Goal: Task Accomplishment & Management: Complete application form

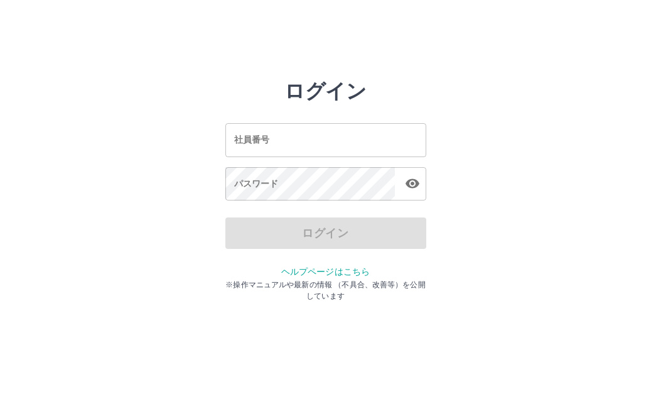
drag, startPoint x: 0, startPoint y: 0, endPoint x: 267, endPoint y: 146, distance: 304.3
click at [267, 146] on input "社員番号" at bounding box center [325, 139] width 201 height 33
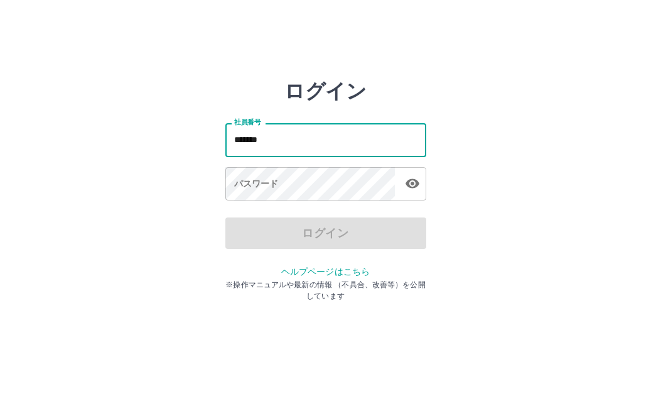
type input "*******"
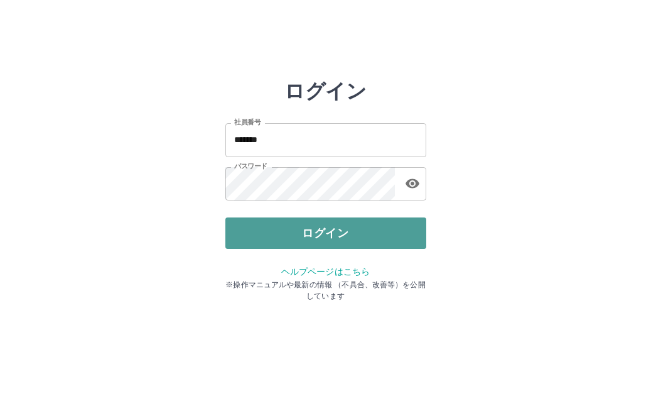
click at [342, 239] on button "ログイン" at bounding box center [325, 232] width 201 height 31
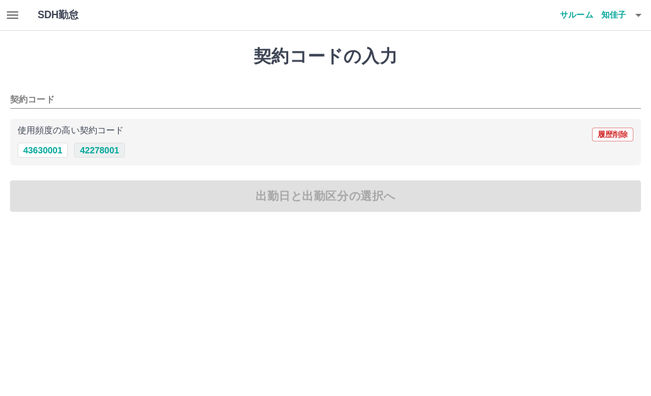
click at [104, 151] on button "42278001" at bounding box center [99, 150] width 50 height 15
type input "********"
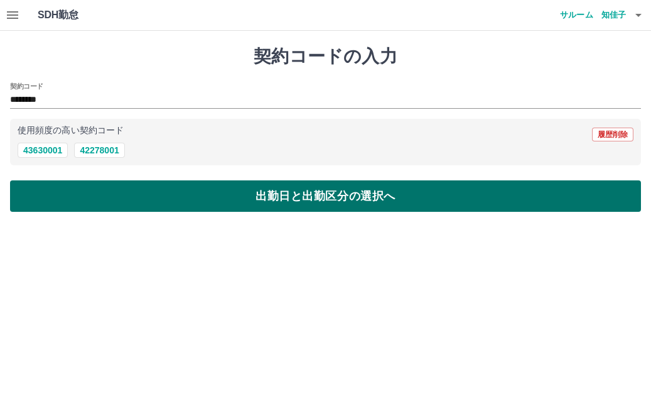
click at [126, 199] on button "出勤日と出勤区分の選択へ" at bounding box center [325, 195] width 631 height 31
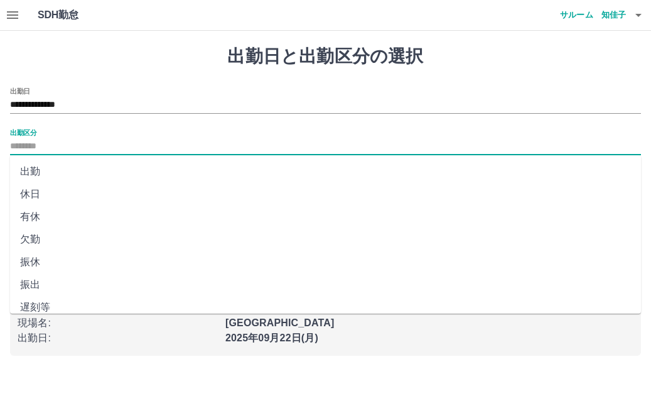
click at [42, 148] on input "出勤区分" at bounding box center [325, 147] width 631 height 16
click at [42, 168] on li "出勤" at bounding box center [325, 171] width 631 height 23
type input "**"
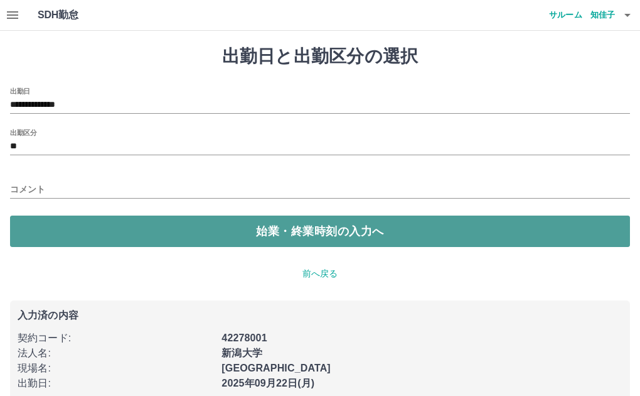
click at [101, 233] on button "始業・終業時刻の入力へ" at bounding box center [320, 230] width 620 height 31
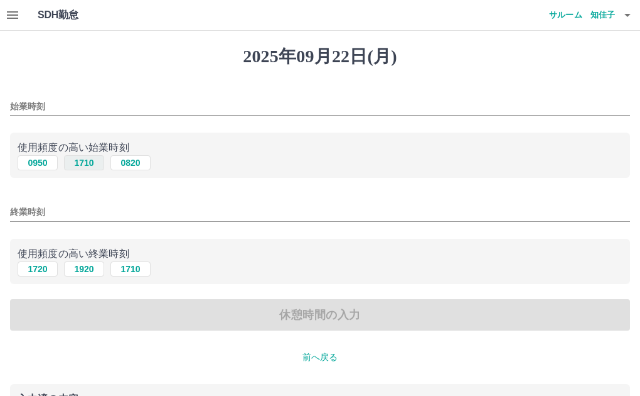
click at [84, 165] on button "1710" at bounding box center [84, 162] width 40 height 15
type input "****"
click at [87, 264] on button "1920" at bounding box center [84, 268] width 40 height 15
type input "****"
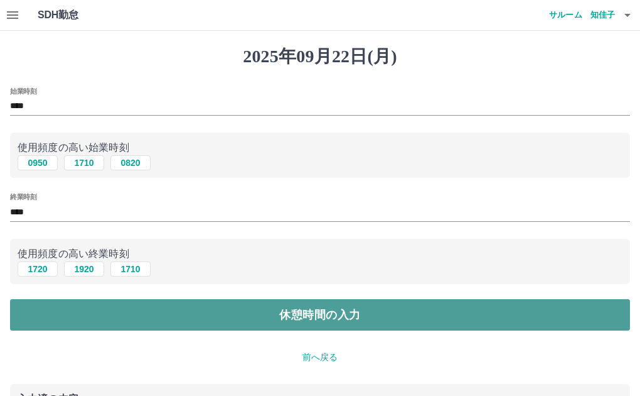
click at [244, 323] on button "休憩時間の入力" at bounding box center [320, 314] width 620 height 31
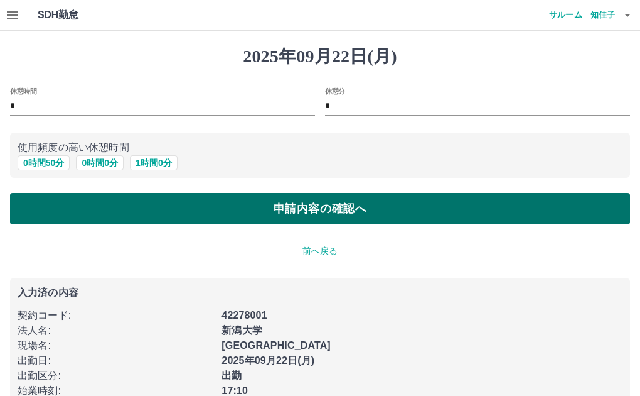
click at [291, 208] on button "申請内容の確認へ" at bounding box center [320, 208] width 620 height 31
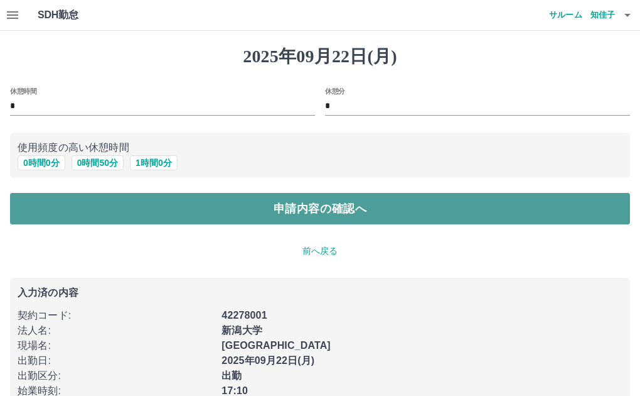
click at [289, 208] on button "申請内容の確認へ" at bounding box center [320, 208] width 620 height 31
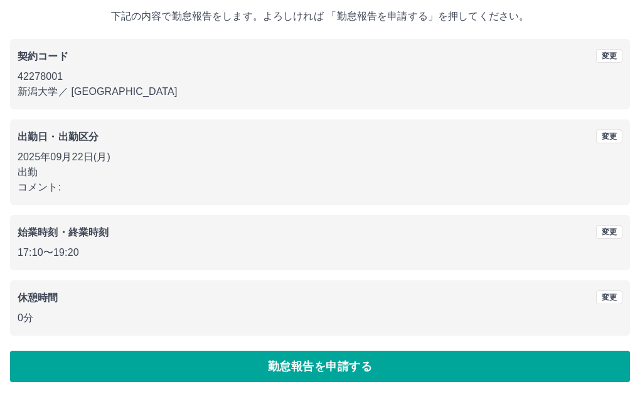
scroll to position [75, 0]
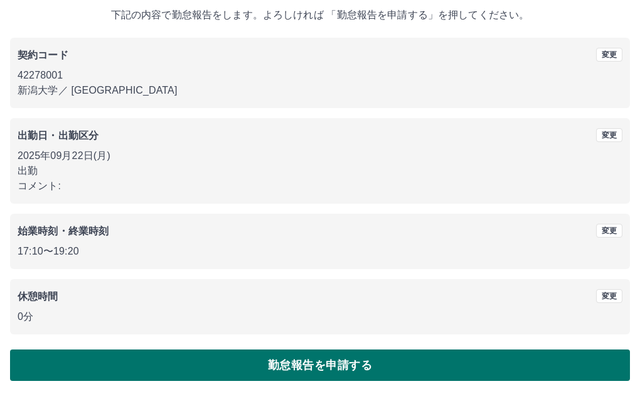
click at [320, 362] on button "勤怠報告を申請する" at bounding box center [320, 364] width 620 height 31
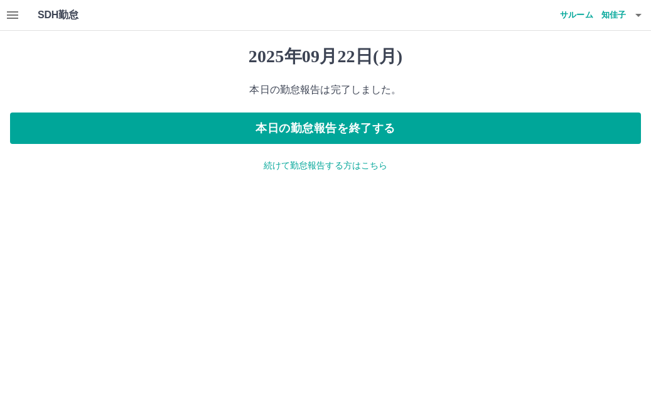
click at [19, 18] on icon "button" at bounding box center [12, 15] width 15 height 15
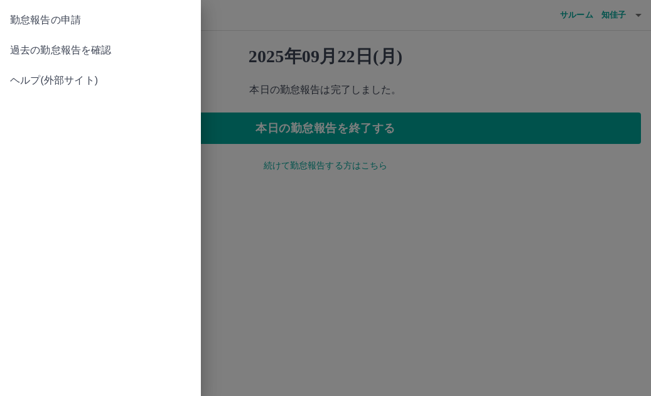
click at [41, 46] on span "過去の勤怠報告を確認" at bounding box center [100, 50] width 181 height 15
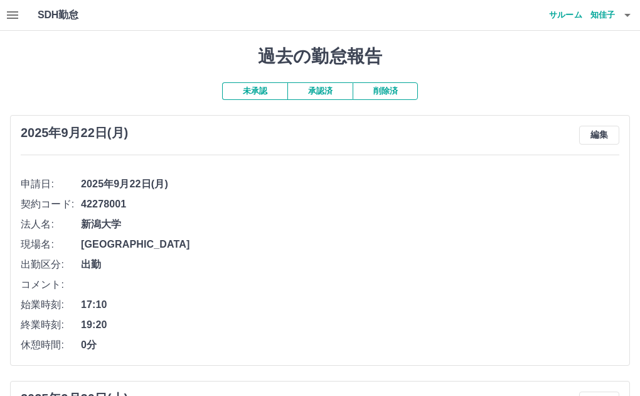
click at [320, 95] on button "承認済" at bounding box center [320, 91] width 65 height 18
click at [565, 6] on h4 "サルーム　知佳子" at bounding box center [577, 15] width 75 height 30
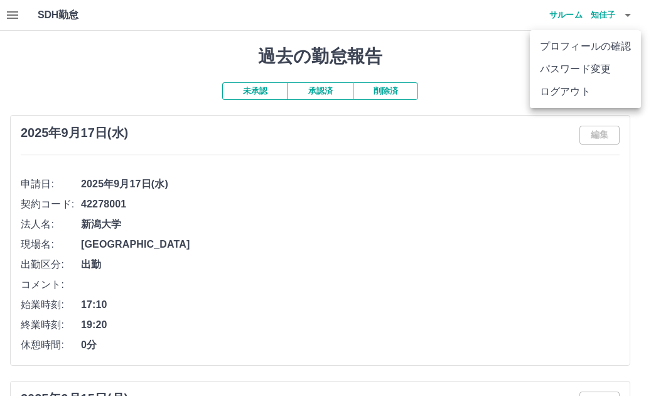
click at [559, 89] on li "ログアウト" at bounding box center [585, 91] width 111 height 23
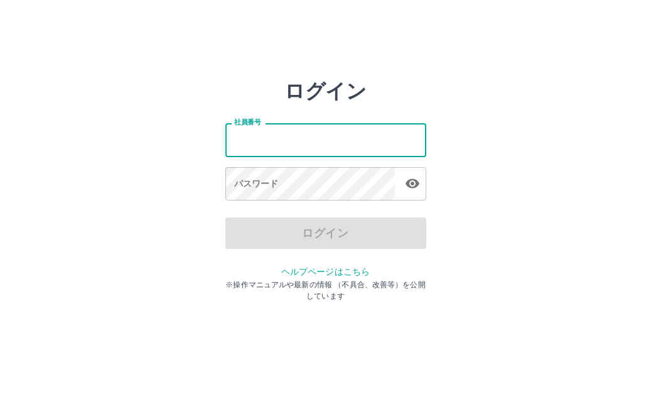
click at [266, 149] on input "社員番号" at bounding box center [325, 139] width 201 height 33
type input "*"
type input "*******"
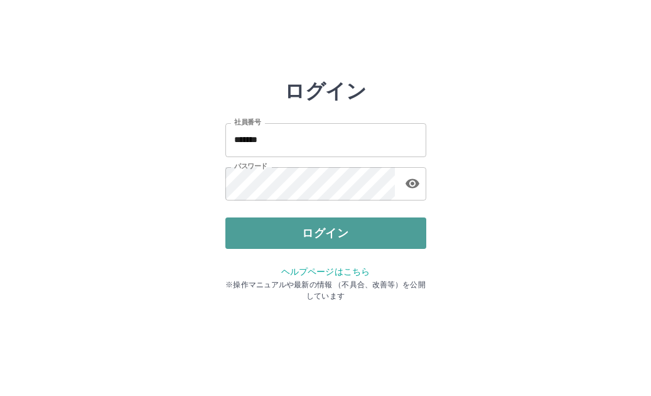
click at [277, 227] on button "ログイン" at bounding box center [325, 232] width 201 height 31
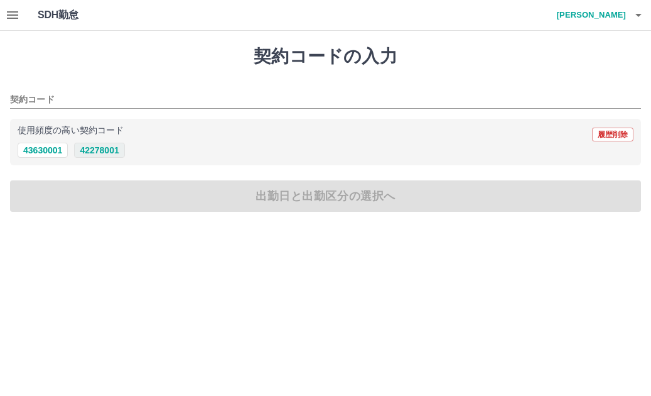
click at [110, 153] on button "42278001" at bounding box center [99, 150] width 50 height 15
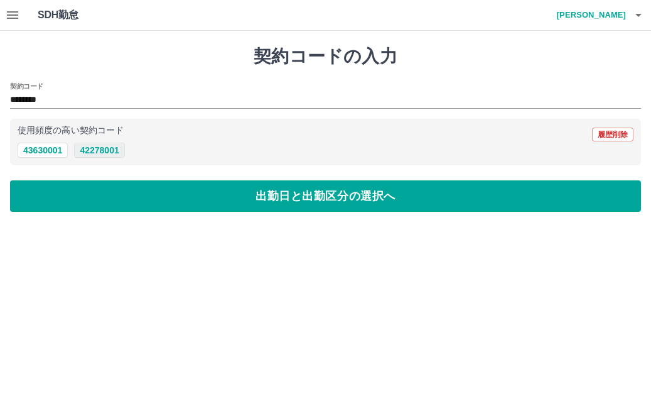
type input "********"
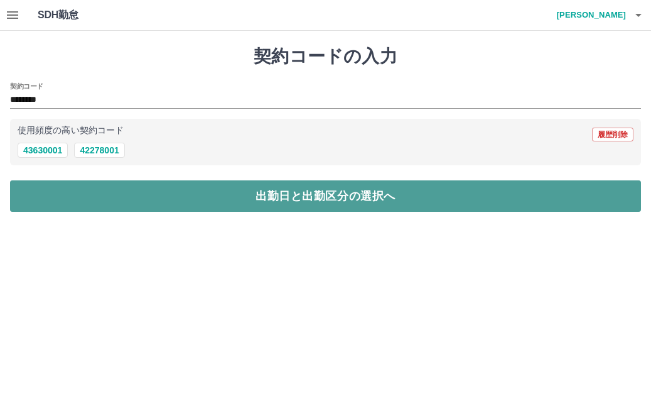
click at [116, 195] on button "出勤日と出勤区分の選択へ" at bounding box center [325, 195] width 631 height 31
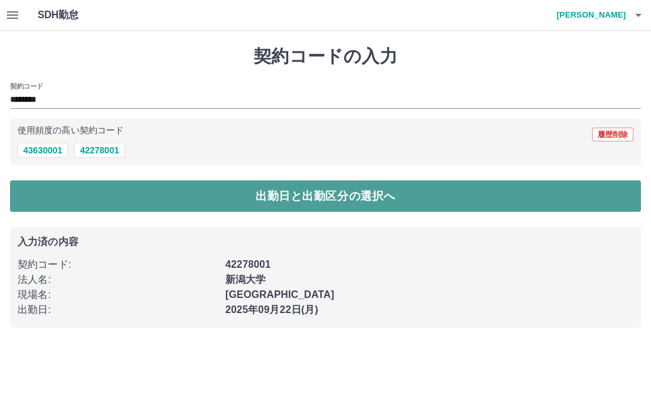
click at [83, 199] on button "出勤日と出勤区分の選択へ" at bounding box center [325, 195] width 631 height 31
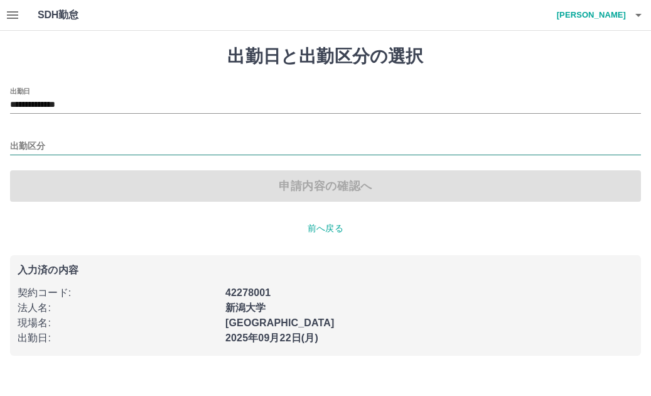
click at [26, 151] on input "出勤区分" at bounding box center [325, 147] width 631 height 16
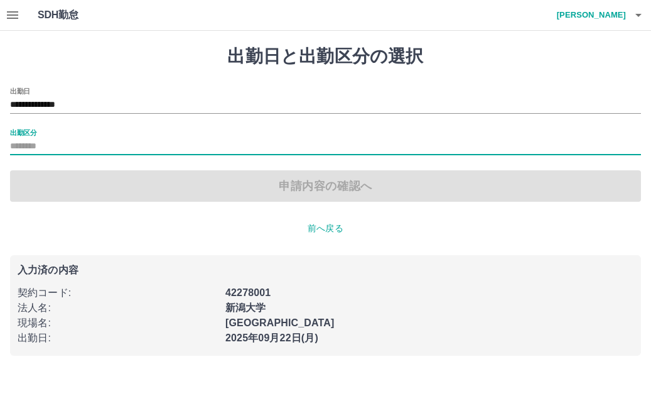
click at [33, 147] on input "出勤区分" at bounding box center [325, 147] width 631 height 16
click at [66, 142] on input "出勤区分" at bounding box center [325, 147] width 631 height 16
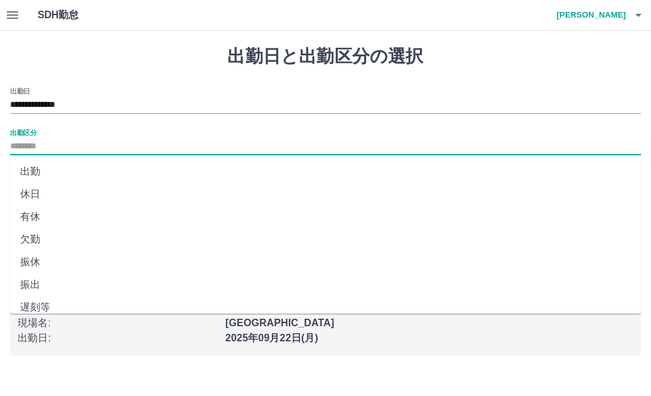
click at [24, 164] on li "出勤" at bounding box center [325, 171] width 631 height 23
type input "**"
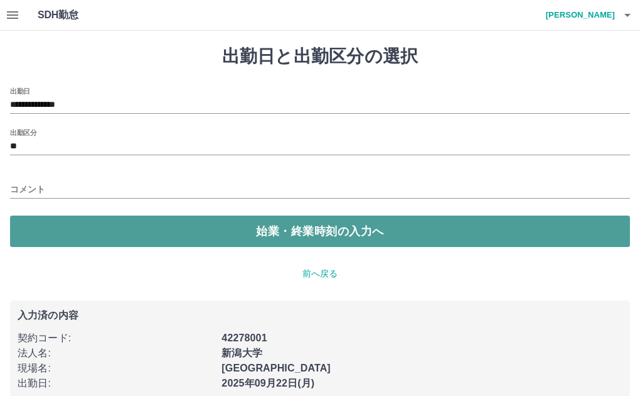
click at [72, 239] on button "始業・終業時刻の入力へ" at bounding box center [320, 230] width 620 height 31
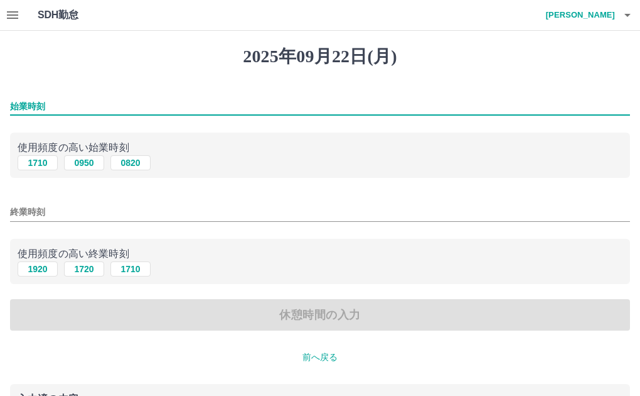
click at [42, 107] on input "始業時刻" at bounding box center [320, 106] width 620 height 18
type input "****"
click at [130, 272] on button "1710" at bounding box center [130, 268] width 40 height 15
type input "****"
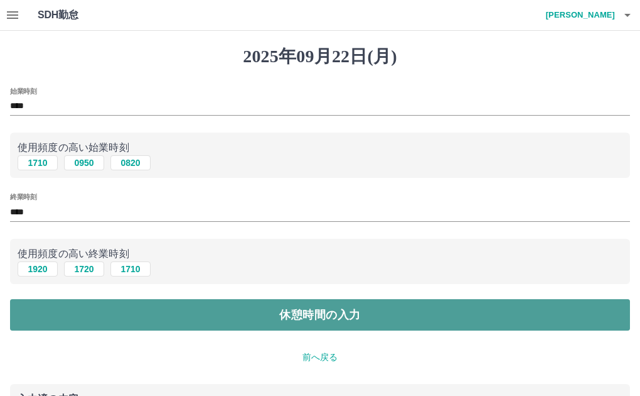
click at [119, 306] on button "休憩時間の入力" at bounding box center [320, 314] width 620 height 31
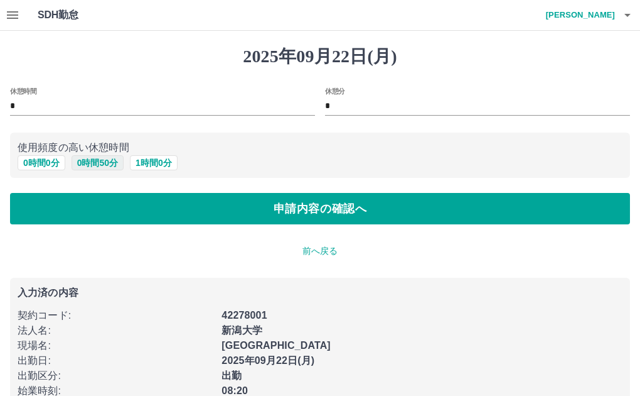
click at [100, 164] on button "0 時間 50 分" at bounding box center [98, 162] width 52 height 15
type input "**"
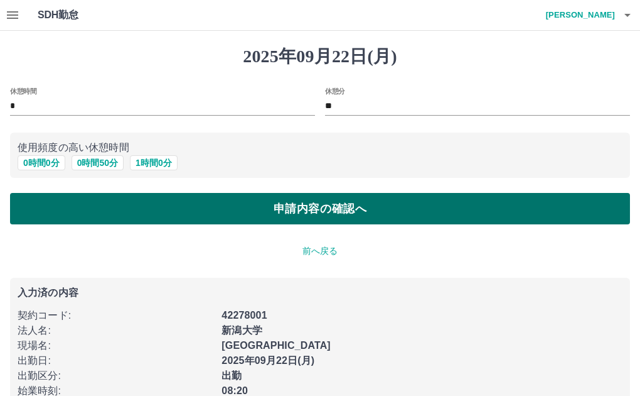
click at [105, 199] on button "申請内容の確認へ" at bounding box center [320, 208] width 620 height 31
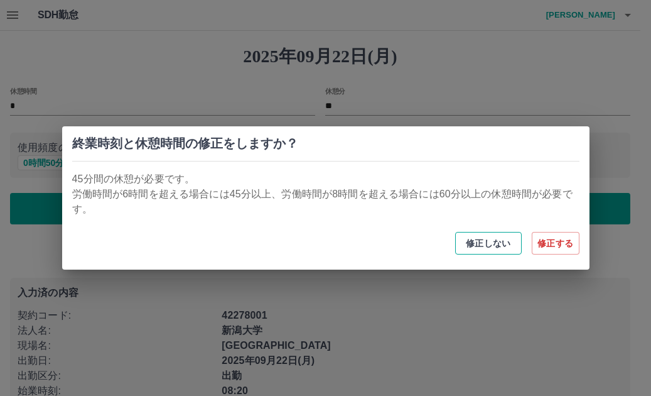
click at [492, 245] on button "修正しない" at bounding box center [488, 243] width 67 height 23
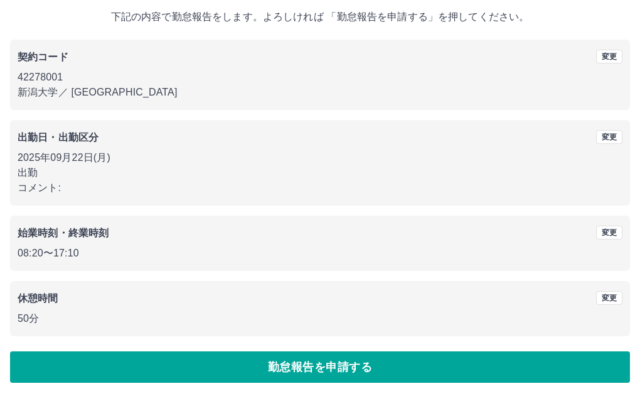
scroll to position [75, 0]
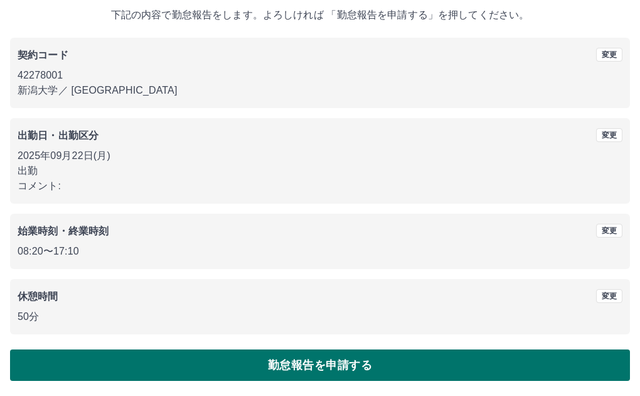
click at [249, 365] on button "勤怠報告を申請する" at bounding box center [320, 364] width 620 height 31
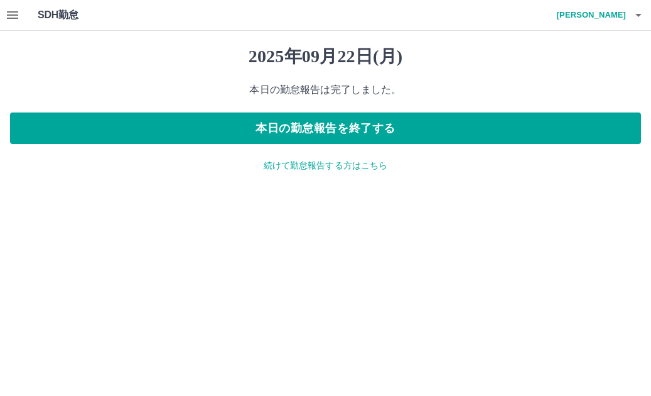
click at [8, 17] on icon "button" at bounding box center [12, 15] width 15 height 15
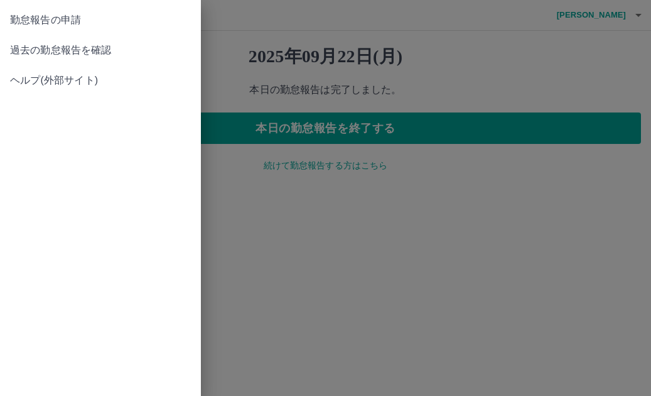
click at [20, 52] on span "過去の勤怠報告を確認" at bounding box center [100, 50] width 181 height 15
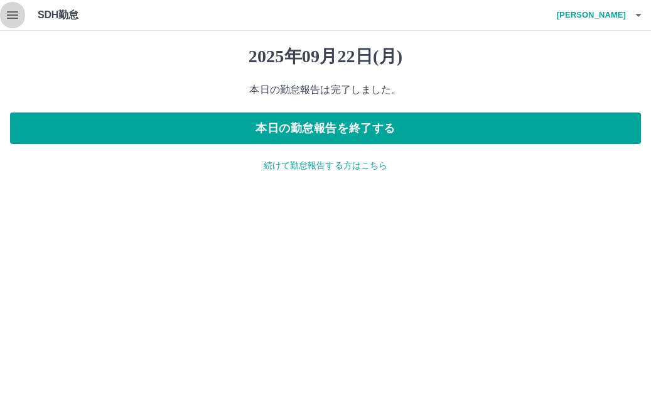
click at [19, 21] on icon "button" at bounding box center [12, 15] width 15 height 15
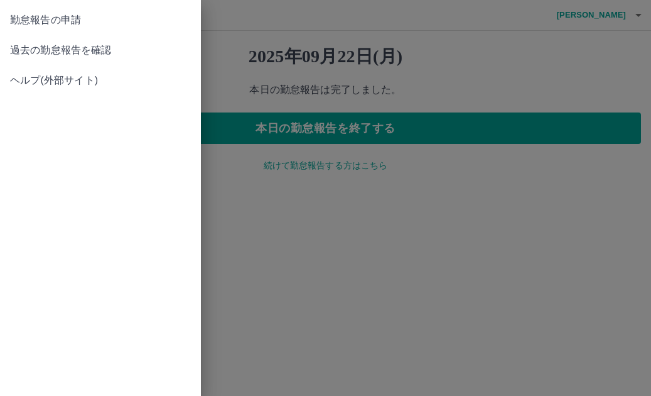
click at [29, 50] on span "過去の勤怠報告を確認" at bounding box center [100, 50] width 181 height 15
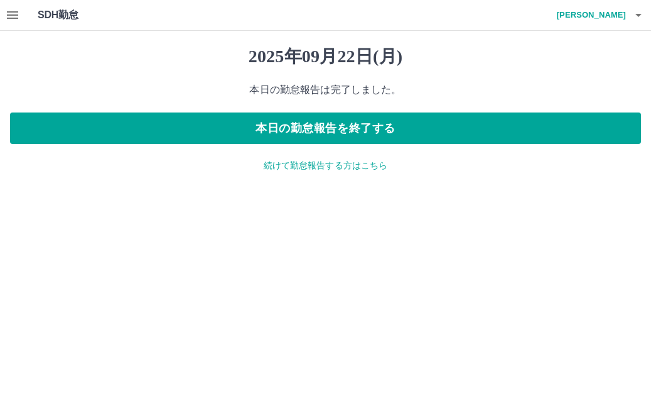
click at [186, 80] on div "2025年09月22日(月) 本日の勤怠報告は完了しました。 本日の勤怠報告を終了する 続けて勤怠報告する方はこちら" at bounding box center [325, 109] width 651 height 156
click at [14, 22] on icon "button" at bounding box center [12, 15] width 15 height 15
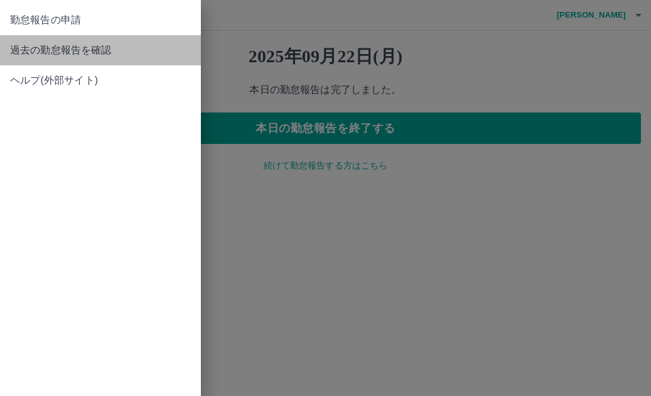
click at [23, 45] on span "過去の勤怠報告を確認" at bounding box center [100, 50] width 181 height 15
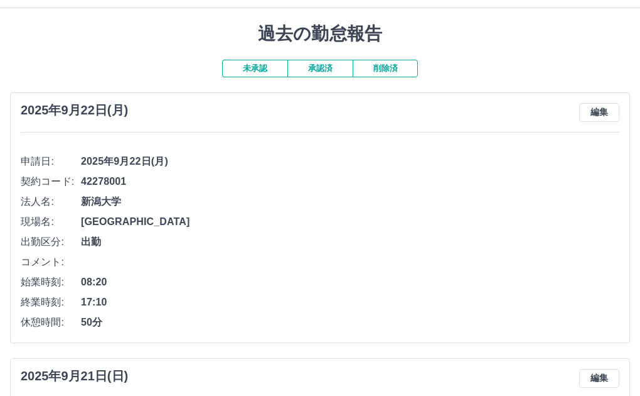
scroll to position [63, 0]
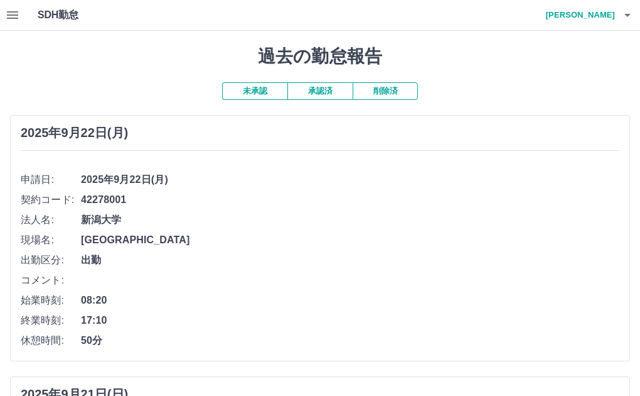
click at [582, 19] on h4 "[PERSON_NAME]" at bounding box center [577, 15] width 75 height 30
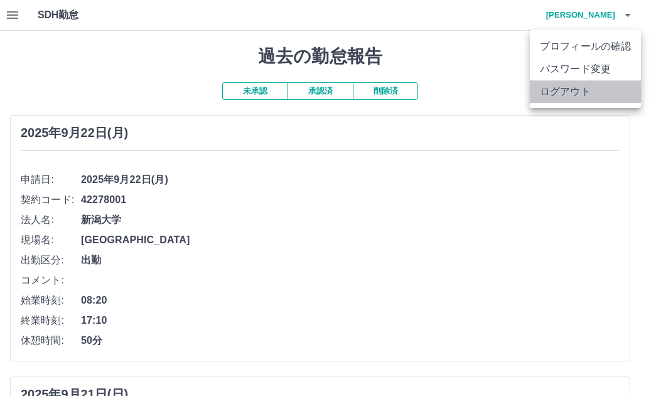
click at [569, 94] on li "ログアウト" at bounding box center [585, 91] width 111 height 23
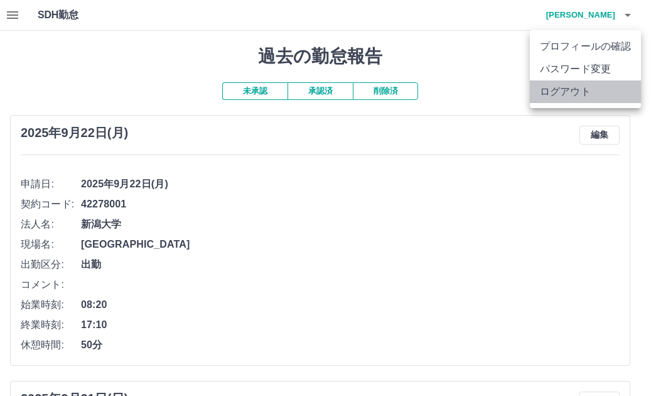
click at [551, 94] on li "ログアウト" at bounding box center [585, 91] width 111 height 23
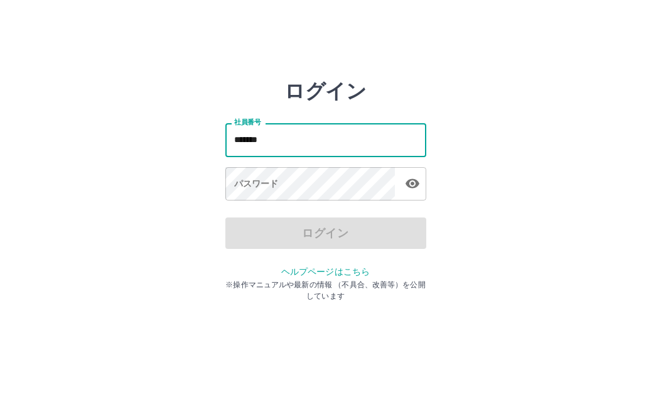
type input "*******"
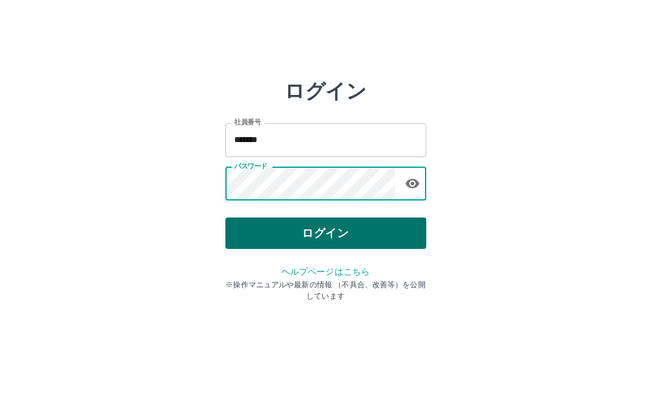
click at [245, 224] on button "ログイン" at bounding box center [325, 232] width 201 height 31
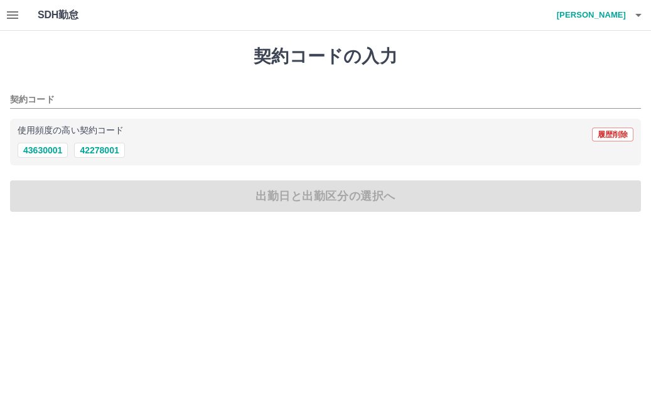
click at [24, 18] on button "button" at bounding box center [12, 15] width 25 height 30
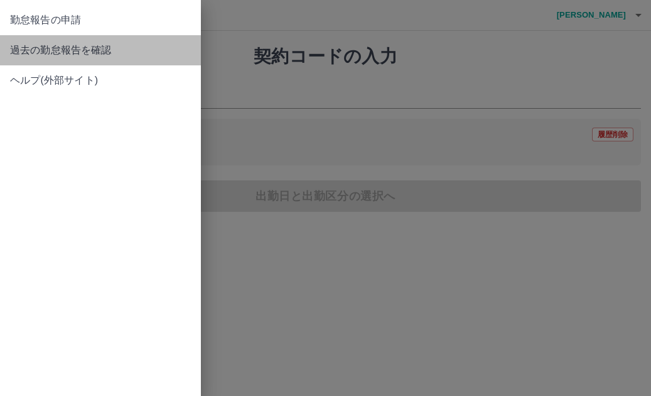
click at [31, 57] on span "過去の勤怠報告を確認" at bounding box center [100, 50] width 181 height 15
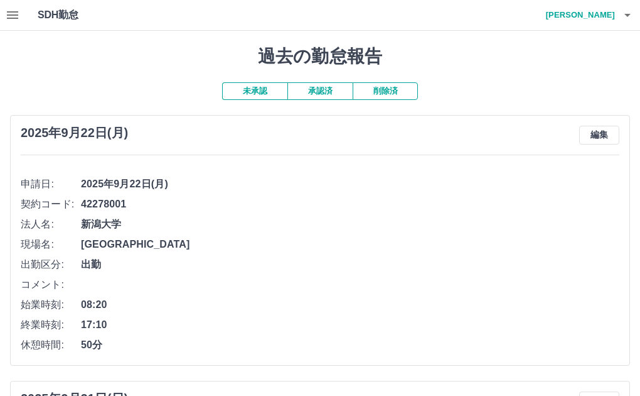
click at [596, 19] on h4 "田辺　英里" at bounding box center [577, 15] width 75 height 30
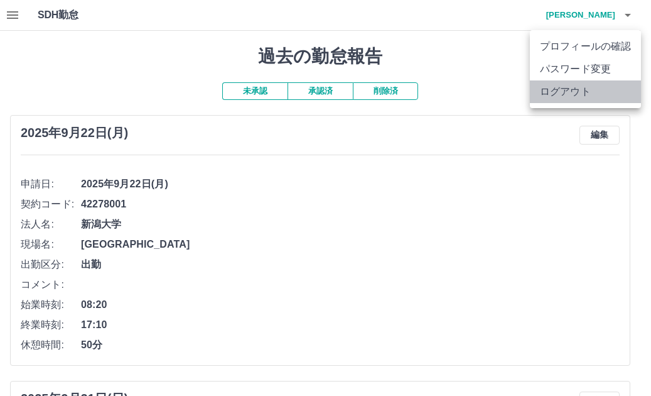
click at [580, 89] on li "ログアウト" at bounding box center [585, 91] width 111 height 23
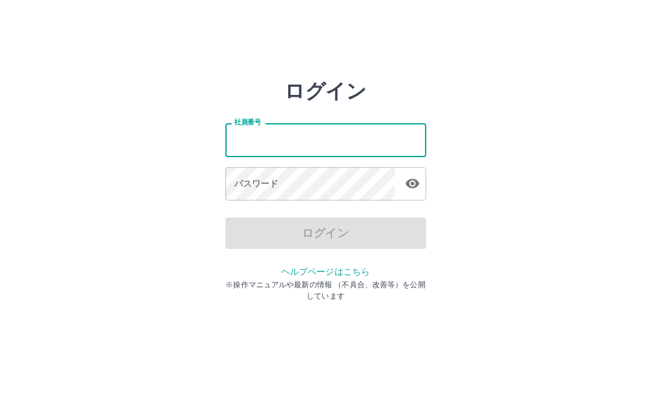
click at [235, 146] on input "社員番号" at bounding box center [325, 139] width 201 height 33
type input "*******"
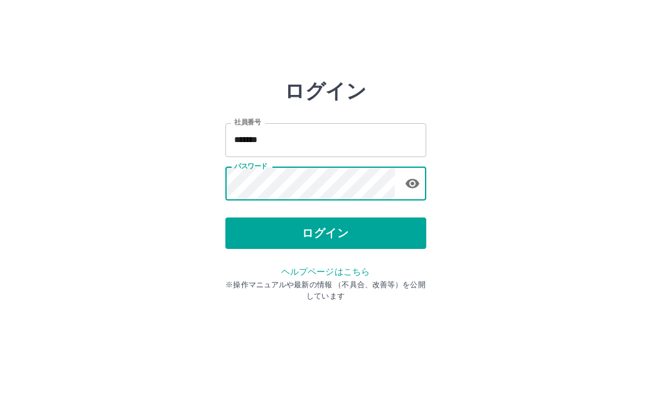
click at [278, 234] on button "ログイン" at bounding box center [325, 232] width 201 height 31
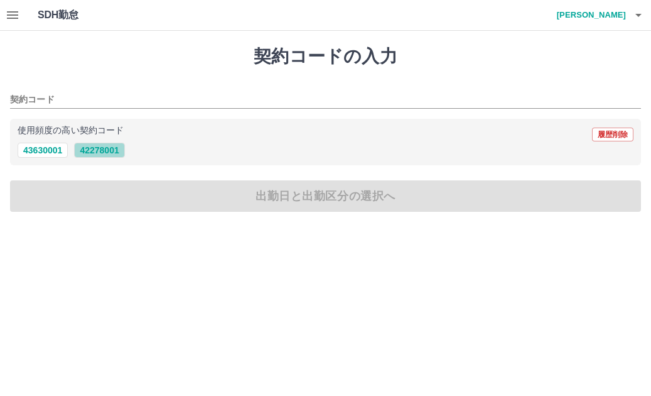
click at [99, 149] on button "42278001" at bounding box center [99, 150] width 50 height 15
type input "********"
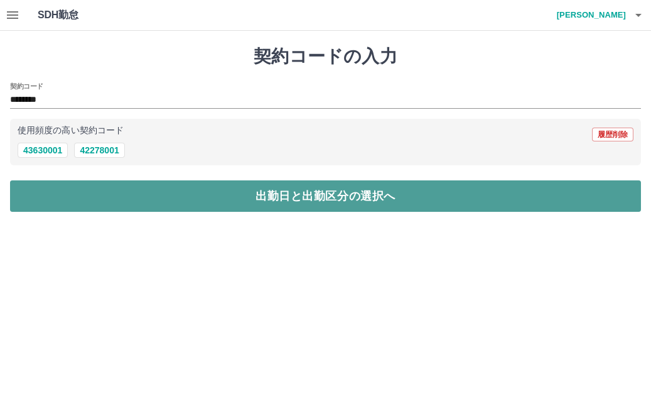
click at [311, 200] on button "出勤日と出勤区分の選択へ" at bounding box center [325, 195] width 631 height 31
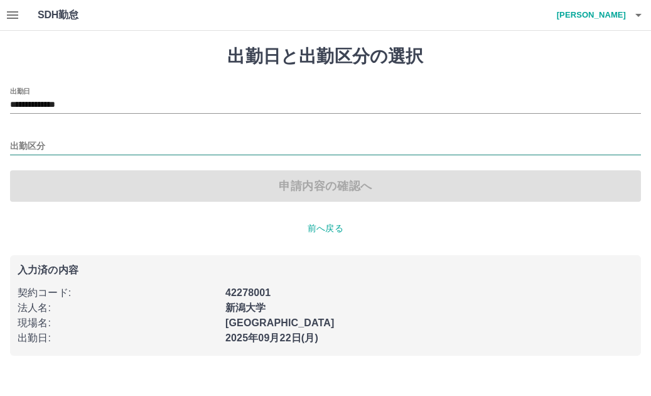
click at [20, 142] on input "出勤区分" at bounding box center [325, 147] width 631 height 16
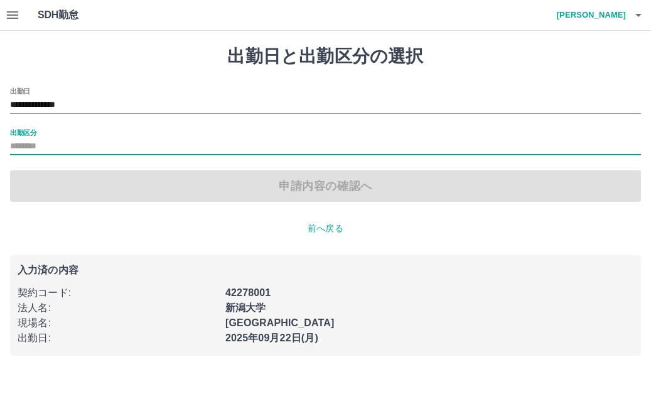
click at [24, 137] on div "出勤区分" at bounding box center [325, 142] width 631 height 26
click at [23, 129] on label "出勤区分" at bounding box center [23, 131] width 26 height 9
click at [23, 139] on input "出勤区分" at bounding box center [325, 147] width 631 height 16
click at [15, 151] on input "出勤区分" at bounding box center [325, 147] width 631 height 16
click at [34, 151] on input "出勤区分" at bounding box center [325, 147] width 631 height 16
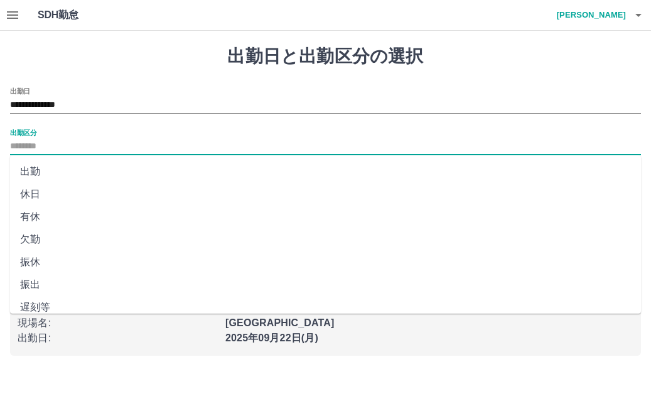
click at [24, 168] on li "出勤" at bounding box center [325, 171] width 631 height 23
type input "**"
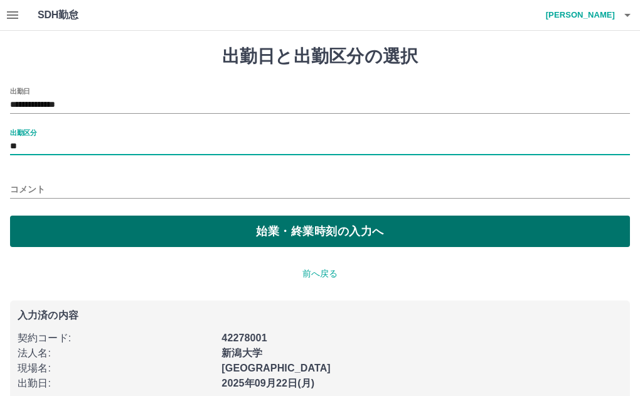
click at [255, 227] on button "始業・終業時刻の入力へ" at bounding box center [320, 230] width 620 height 31
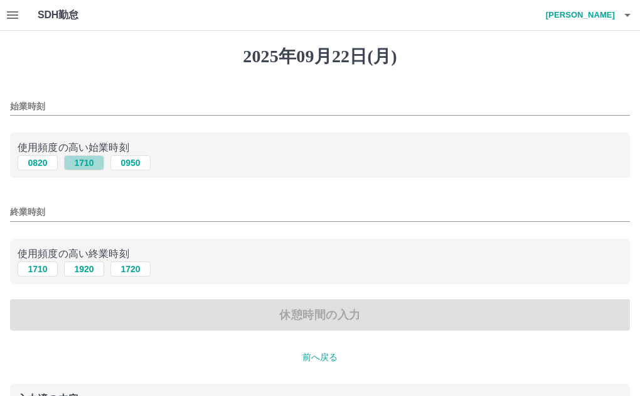
click at [82, 161] on button "1710" at bounding box center [84, 162] width 40 height 15
type input "****"
click at [88, 267] on button "1920" at bounding box center [84, 268] width 40 height 15
type input "****"
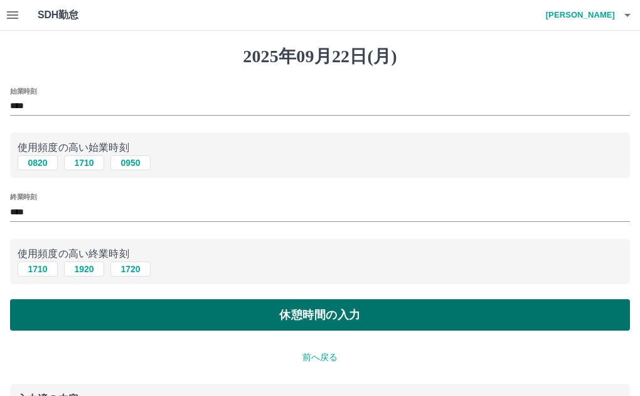
click at [297, 311] on button "休憩時間の入力" at bounding box center [320, 314] width 620 height 31
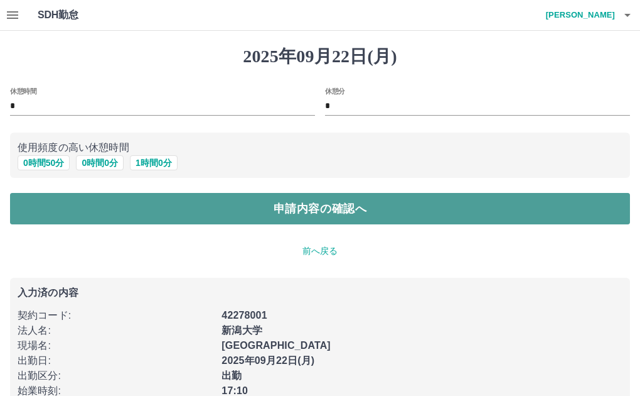
click at [264, 209] on button "申請内容の確認へ" at bounding box center [320, 208] width 620 height 31
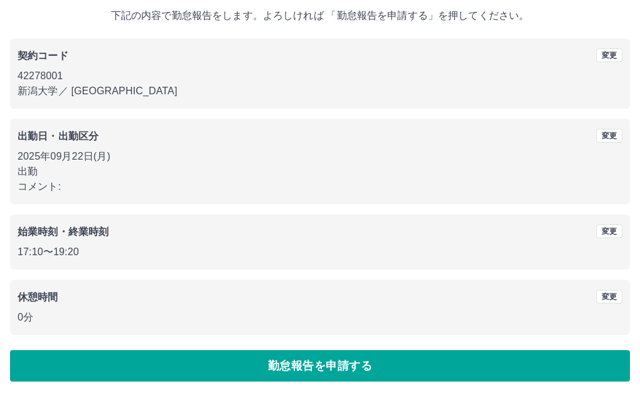
scroll to position [75, 0]
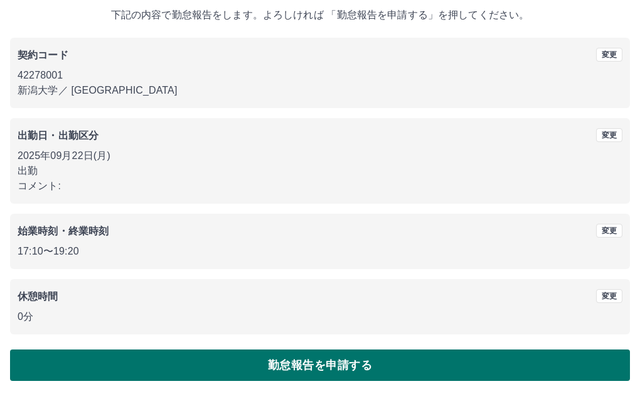
click at [304, 362] on button "勤怠報告を申請する" at bounding box center [320, 364] width 620 height 31
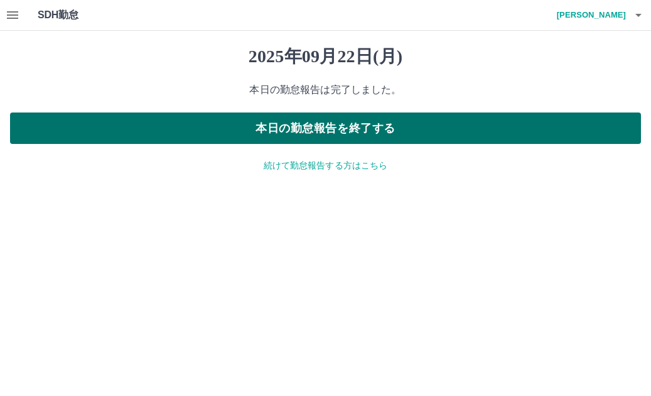
click at [307, 132] on button "本日の勤怠報告を終了する" at bounding box center [325, 127] width 631 height 31
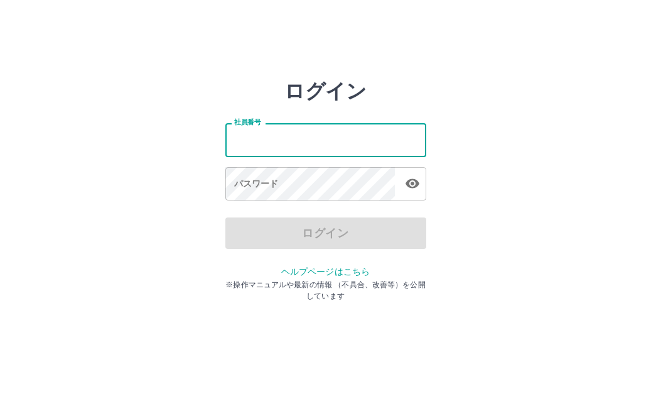
click at [390, 144] on input "社員番号" at bounding box center [325, 139] width 201 height 33
type input "*******"
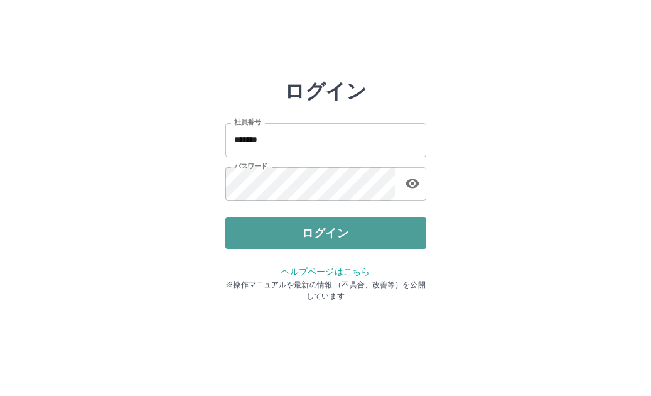
click at [342, 225] on button "ログイン" at bounding box center [325, 232] width 201 height 31
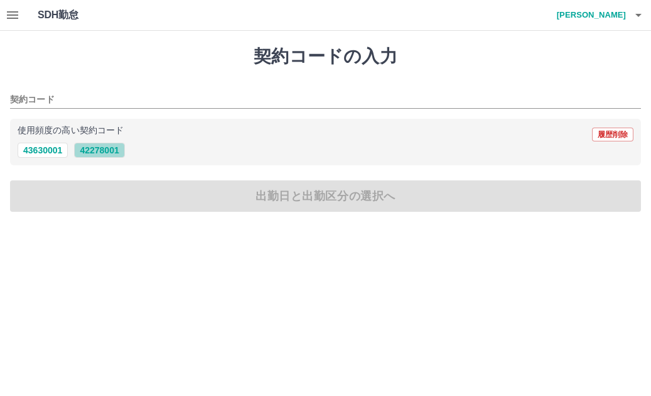
click at [99, 148] on button "42278001" at bounding box center [99, 150] width 50 height 15
type input "********"
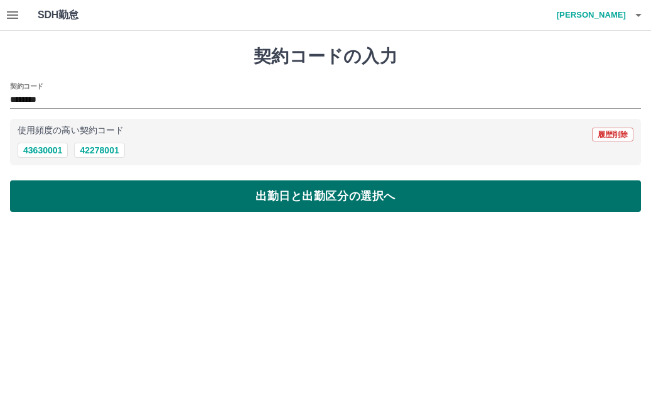
click at [311, 202] on button "出勤日と出勤区分の選択へ" at bounding box center [325, 195] width 631 height 31
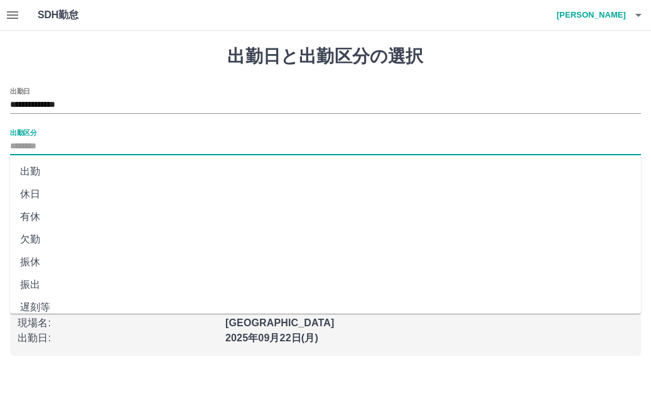
click at [13, 142] on input "出勤区分" at bounding box center [325, 147] width 631 height 16
click at [39, 168] on li "出勤" at bounding box center [325, 171] width 631 height 23
type input "**"
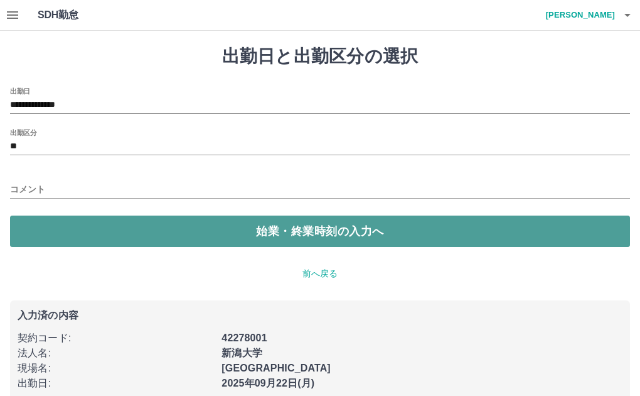
click at [208, 231] on button "始業・終業時刻の入力へ" at bounding box center [320, 230] width 620 height 31
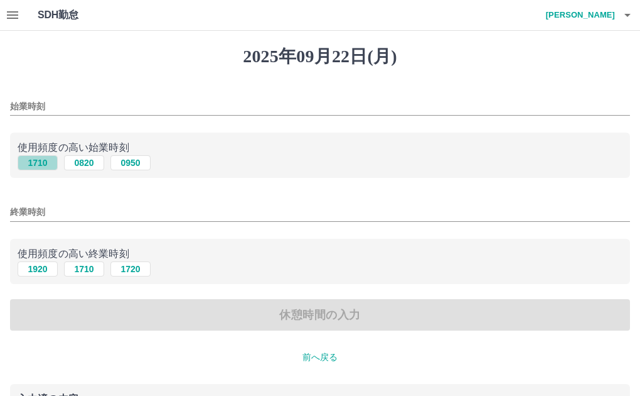
click at [40, 163] on button "1710" at bounding box center [38, 162] width 40 height 15
type input "****"
click at [36, 267] on button "1920" at bounding box center [38, 268] width 40 height 15
type input "****"
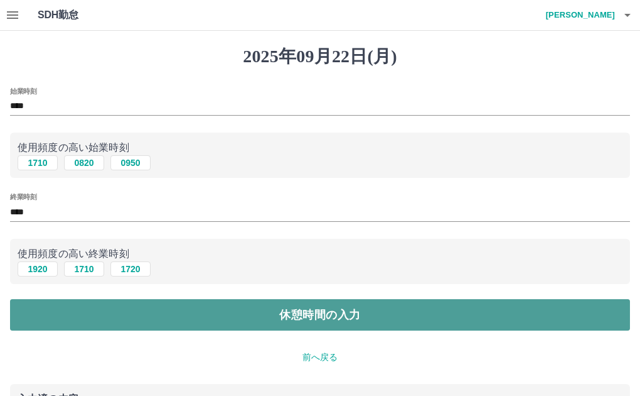
click at [326, 313] on button "休憩時間の入力" at bounding box center [320, 314] width 620 height 31
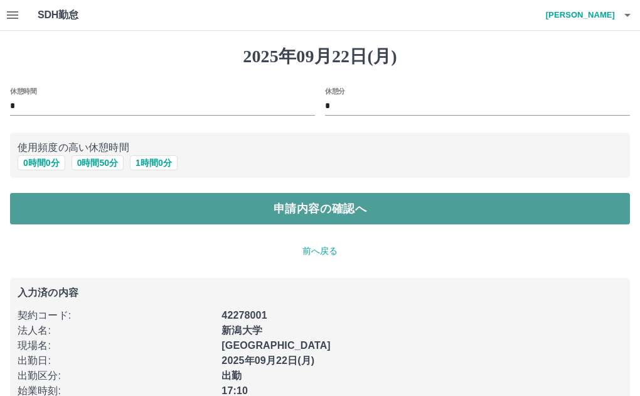
click at [198, 208] on button "申請内容の確認へ" at bounding box center [320, 208] width 620 height 31
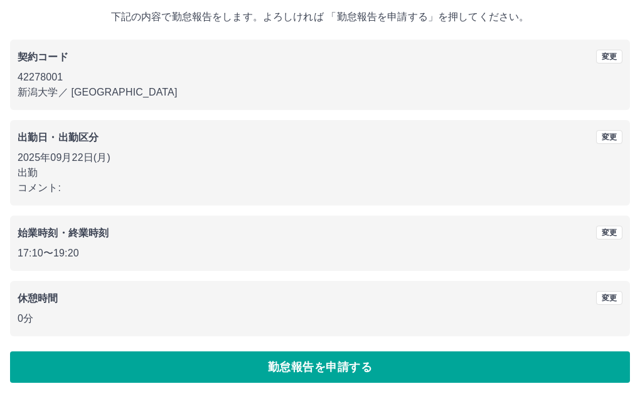
scroll to position [75, 0]
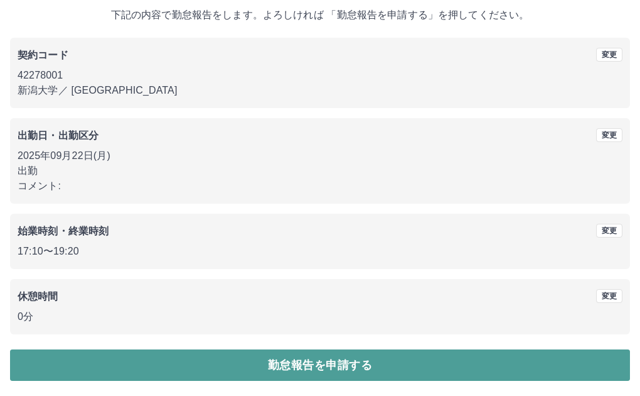
click at [334, 358] on button "勤怠報告を申請する" at bounding box center [320, 364] width 620 height 31
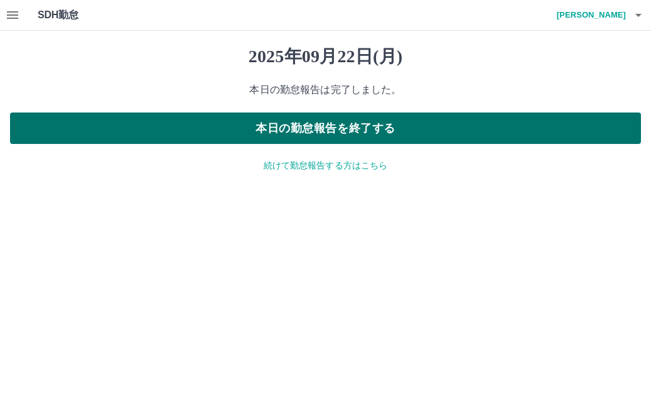
click at [323, 131] on button "本日の勤怠報告を終了する" at bounding box center [325, 127] width 631 height 31
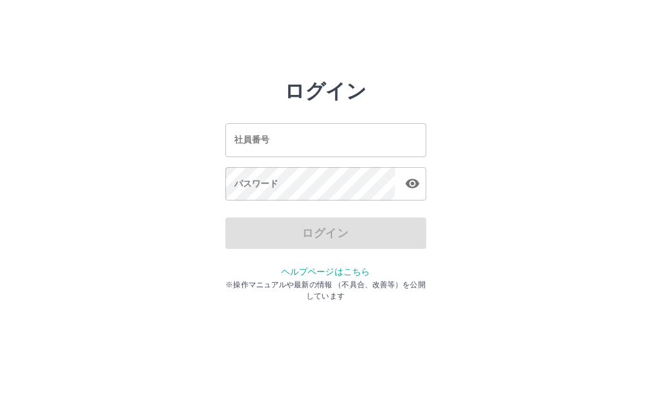
click at [341, 156] on input "社員番号" at bounding box center [325, 139] width 201 height 33
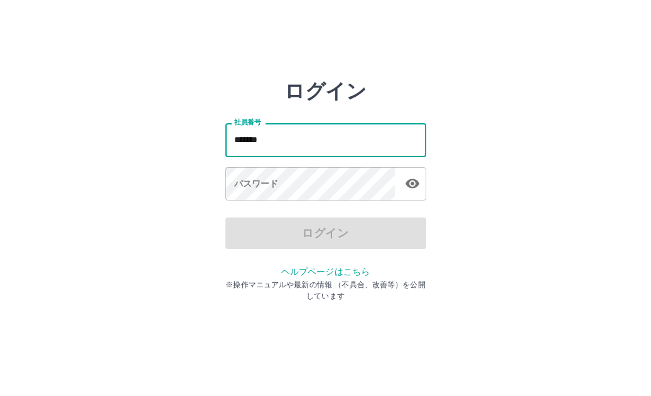
type input "*******"
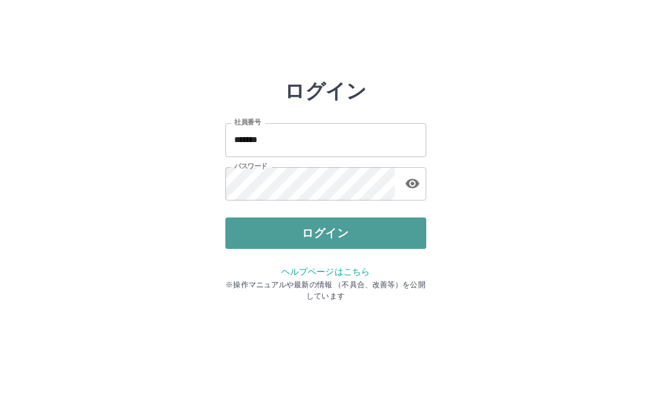
click at [277, 220] on button "ログイン" at bounding box center [325, 232] width 201 height 31
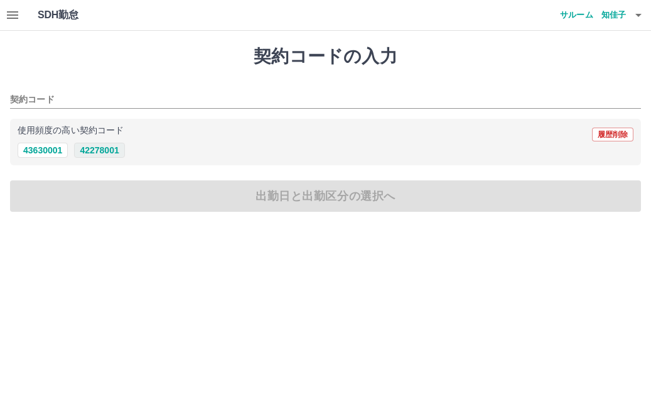
click at [99, 151] on button "42278001" at bounding box center [99, 150] width 50 height 15
type input "********"
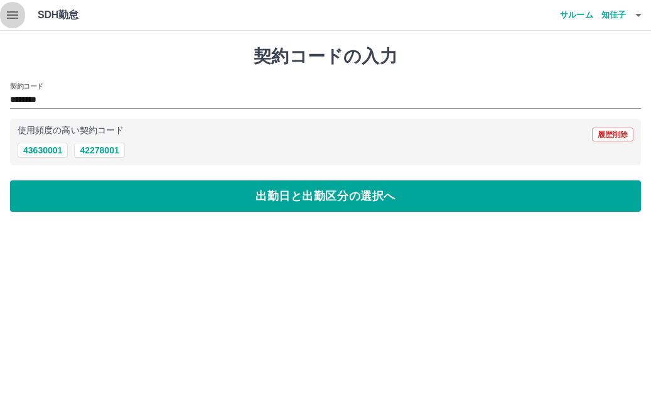
click at [11, 19] on icon "button" at bounding box center [12, 15] width 15 height 15
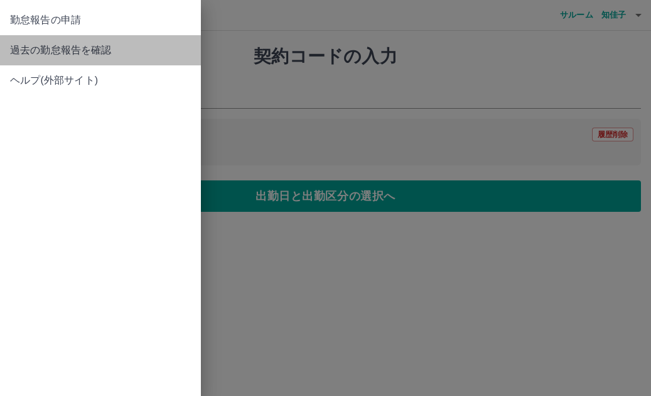
click at [34, 48] on span "過去の勤怠報告を確認" at bounding box center [100, 50] width 181 height 15
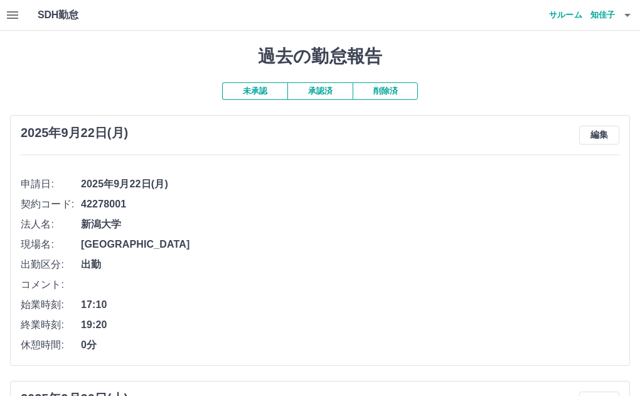
click at [239, 89] on button "未承認" at bounding box center [254, 91] width 65 height 18
click at [335, 90] on button "承認済" at bounding box center [320, 91] width 65 height 18
click at [245, 92] on button "未承認" at bounding box center [254, 91] width 65 height 18
click at [556, 19] on h4 "サルーム　知佳子" at bounding box center [577, 15] width 75 height 30
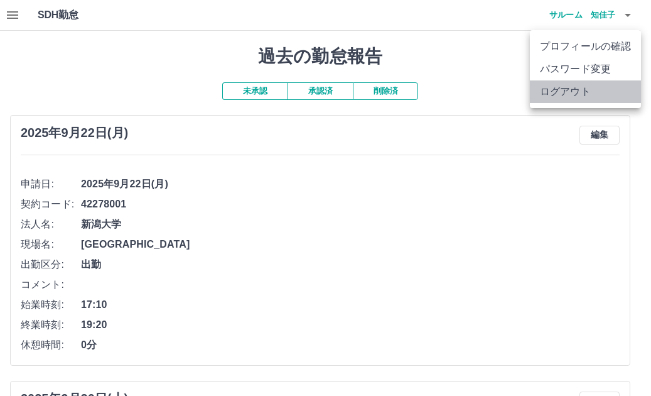
click at [571, 97] on li "ログアウト" at bounding box center [585, 91] width 111 height 23
